Goal: Information Seeking & Learning: Compare options

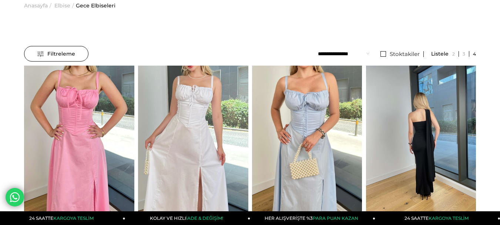
scroll to position [74, 0]
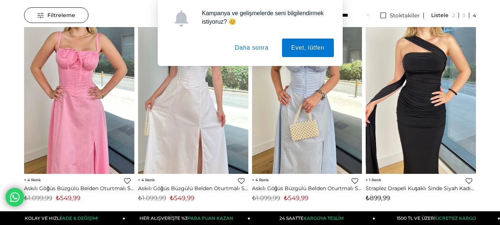
click at [253, 45] on button "Daha sonra" at bounding box center [252, 47] width 52 height 18
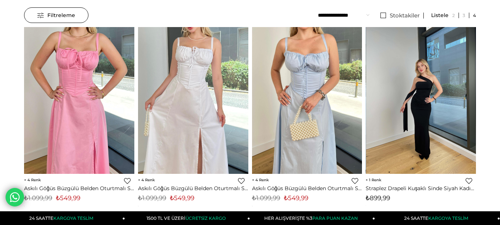
click at [417, 111] on div at bounding box center [421, 100] width 331 height 147
click at [411, 90] on div at bounding box center [421, 100] width 331 height 147
click at [413, 97] on img at bounding box center [421, 100] width 110 height 147
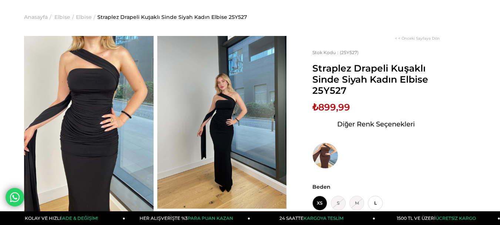
scroll to position [37, 0]
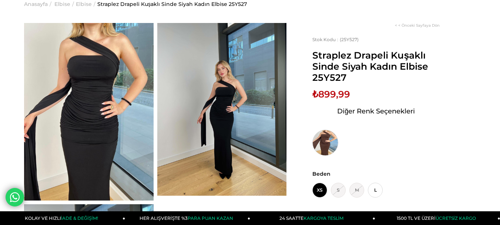
click at [319, 143] on img at bounding box center [325, 142] width 26 height 26
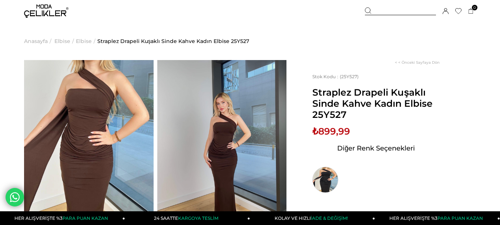
click at [330, 179] on img at bounding box center [325, 179] width 26 height 26
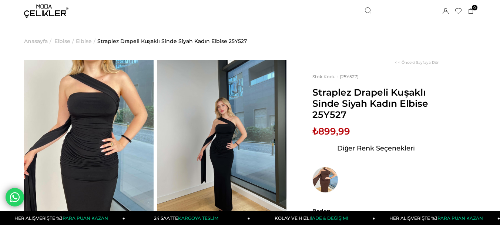
click at [460, 11] on icon at bounding box center [458, 11] width 6 height 6
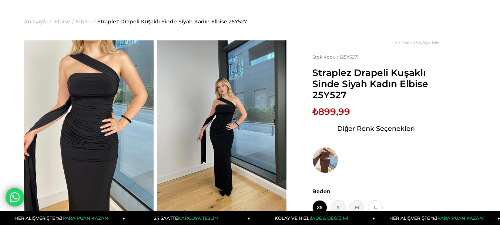
scroll to position [74, 0]
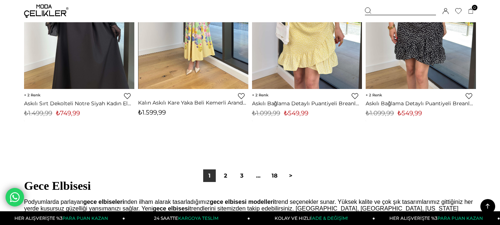
scroll to position [4132, 0]
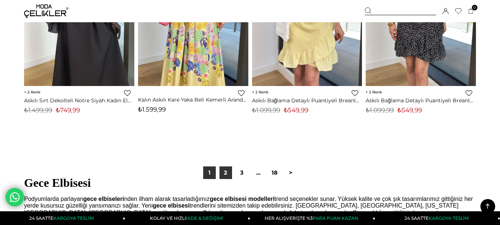
click at [228, 177] on link "2" at bounding box center [225, 172] width 13 height 13
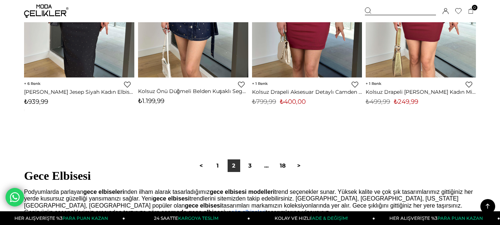
scroll to position [4181, 0]
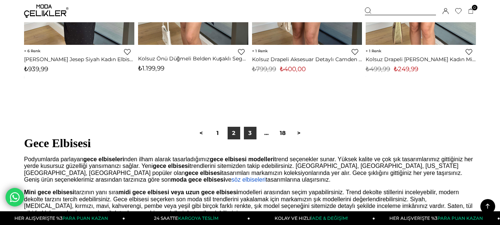
click at [251, 133] on link "3" at bounding box center [250, 133] width 13 height 13
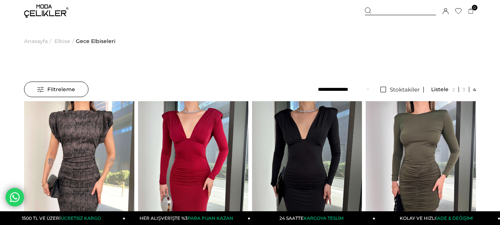
click at [42, 38] on span "Anasayfa" at bounding box center [36, 41] width 24 height 38
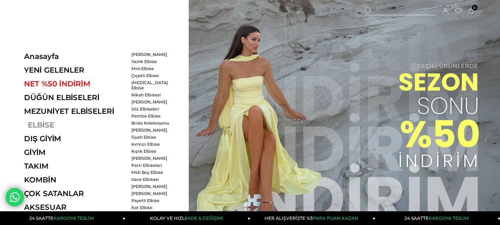
click at [51, 127] on link "ELBİSE" at bounding box center [75, 124] width 102 height 9
click at [46, 122] on link "ELBİSE" at bounding box center [75, 124] width 102 height 9
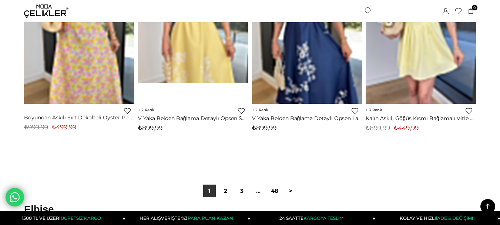
scroll to position [4144, 0]
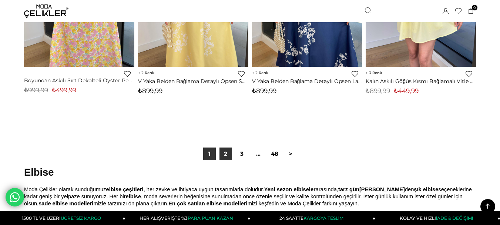
click at [222, 151] on link "2" at bounding box center [225, 153] width 13 height 13
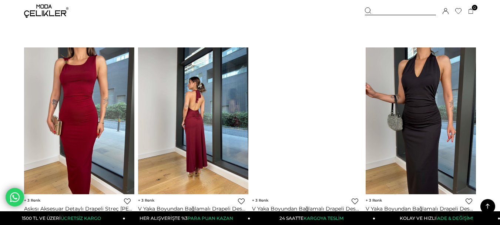
scroll to position [1739, 0]
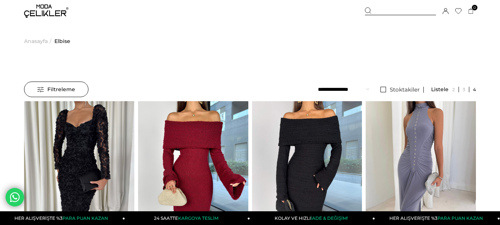
click at [41, 42] on span "Anasayfa" at bounding box center [36, 41] width 24 height 38
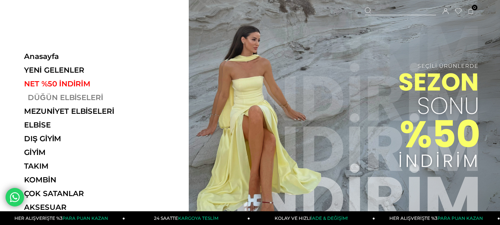
click at [63, 97] on link "DÜĞÜN ELBİSELERİ" at bounding box center [75, 97] width 102 height 9
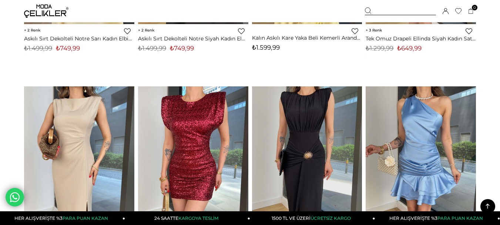
scroll to position [3774, 0]
